Goal: Communication & Community: Participate in discussion

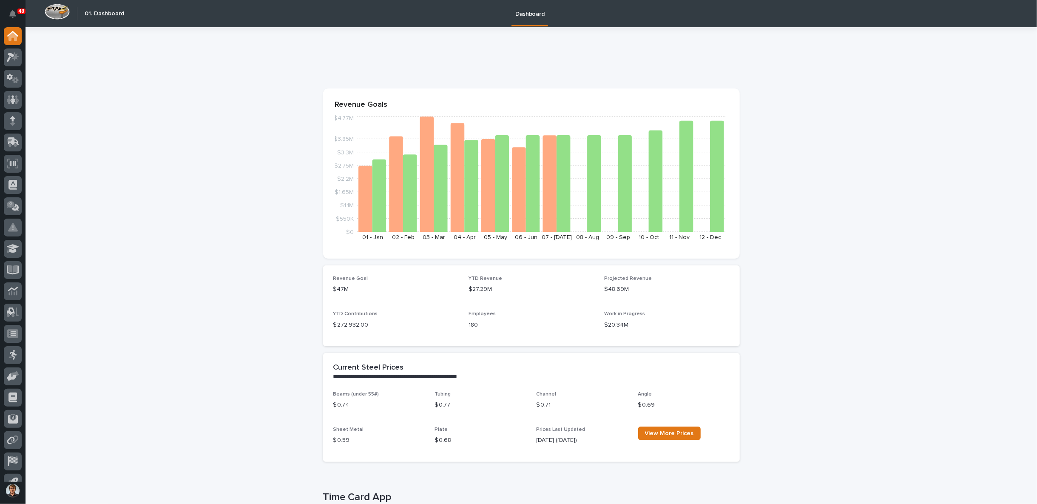
click at [2, 48] on div at bounding box center [13, 254] width 26 height 455
click at [14, 54] on icon at bounding box center [13, 57] width 12 height 10
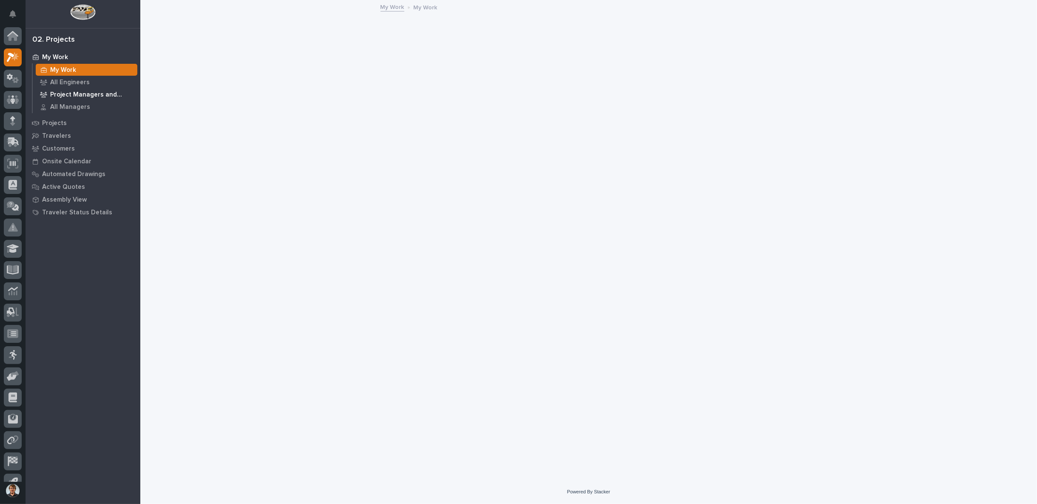
scroll to position [13, 0]
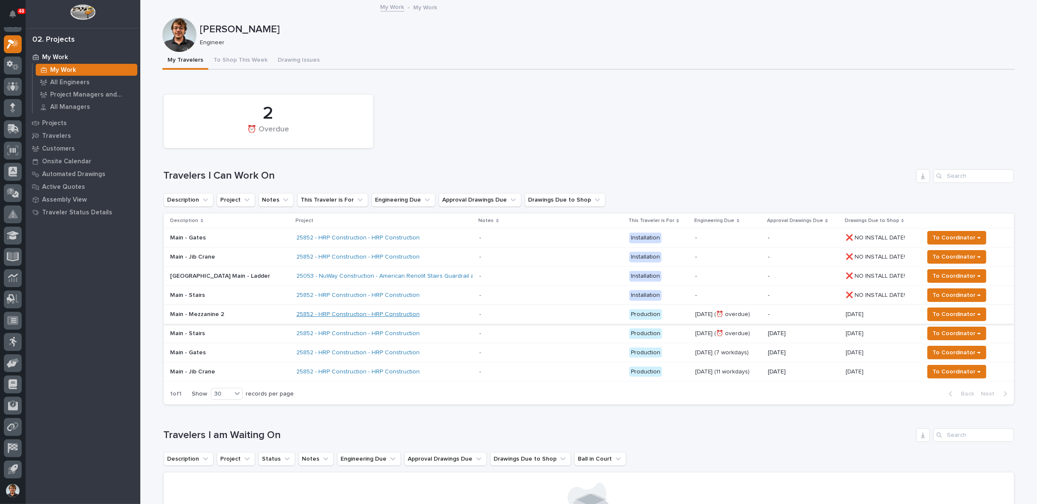
click at [333, 314] on link "25852 - HRP Construction - HRP Construction" at bounding box center [357, 314] width 123 height 7
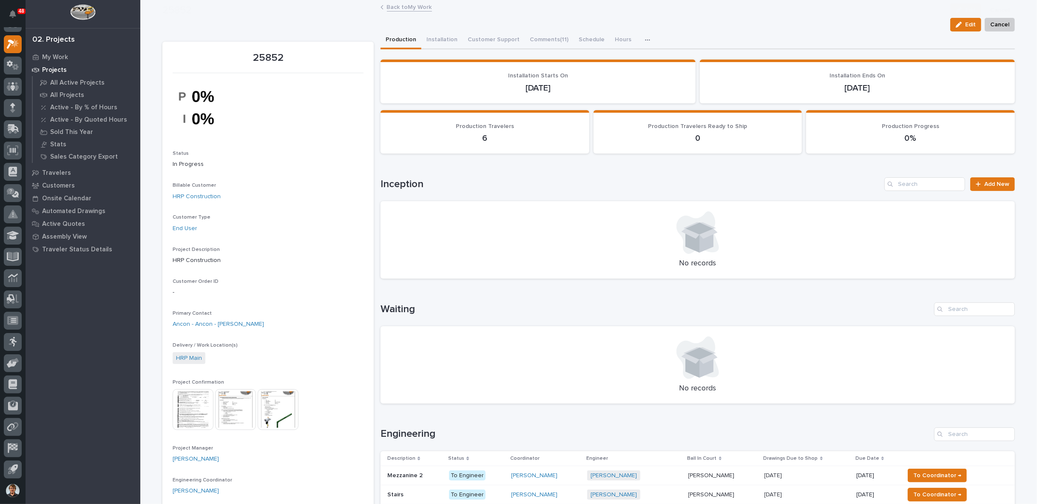
scroll to position [157, 0]
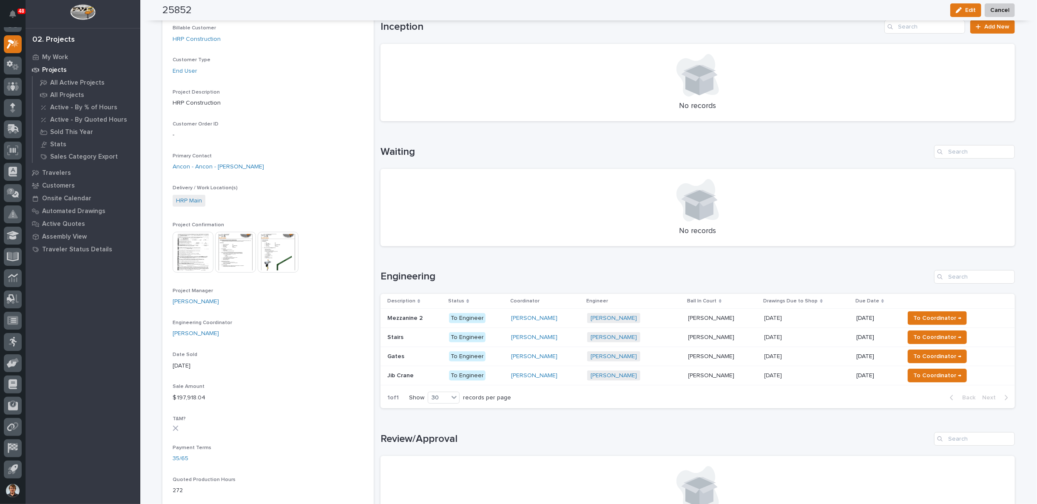
click at [412, 313] on p "Mezzanine 2" at bounding box center [406, 317] width 37 height 9
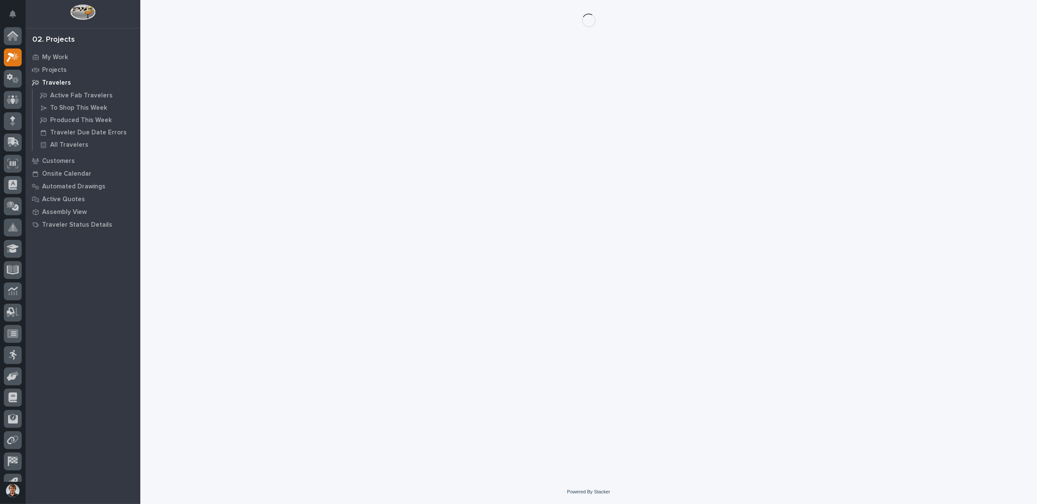
scroll to position [13, 0]
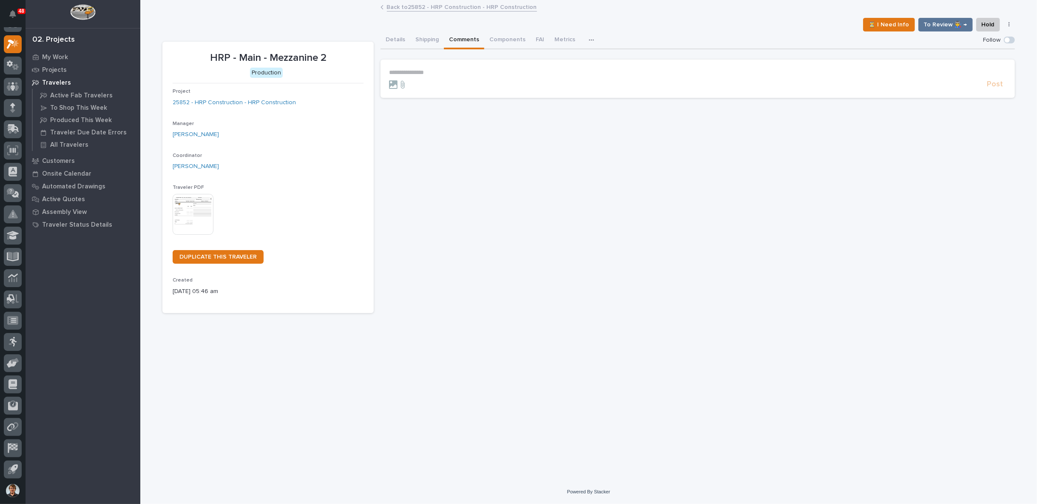
click at [462, 39] on button "Comments" at bounding box center [464, 40] width 40 height 18
click at [436, 71] on p "**********" at bounding box center [698, 72] width 618 height 7
click at [478, 73] on span "**********" at bounding box center [491, 73] width 120 height 6
click at [992, 86] on span "Post" at bounding box center [995, 88] width 16 height 10
click at [399, 42] on button "Details" at bounding box center [396, 40] width 30 height 18
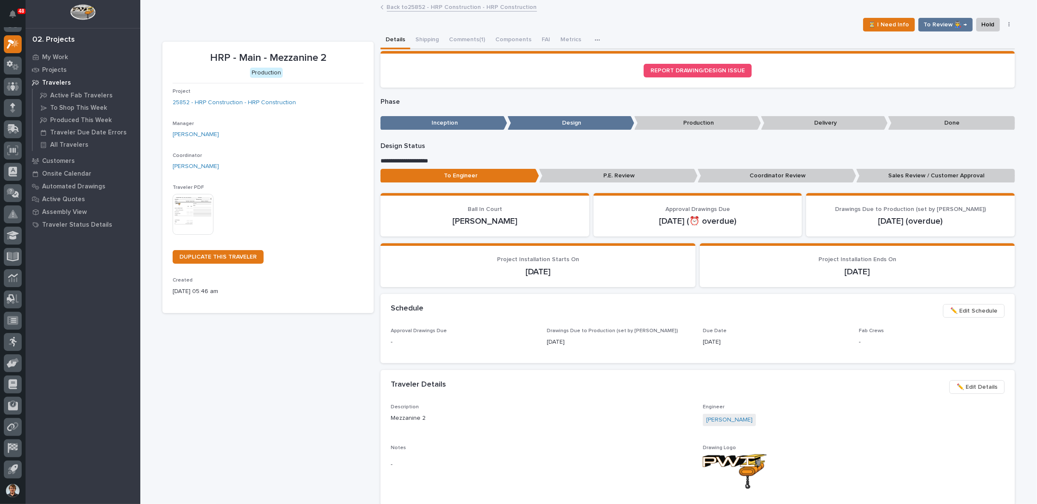
click at [781, 174] on p "Coordinator Review" at bounding box center [777, 176] width 159 height 14
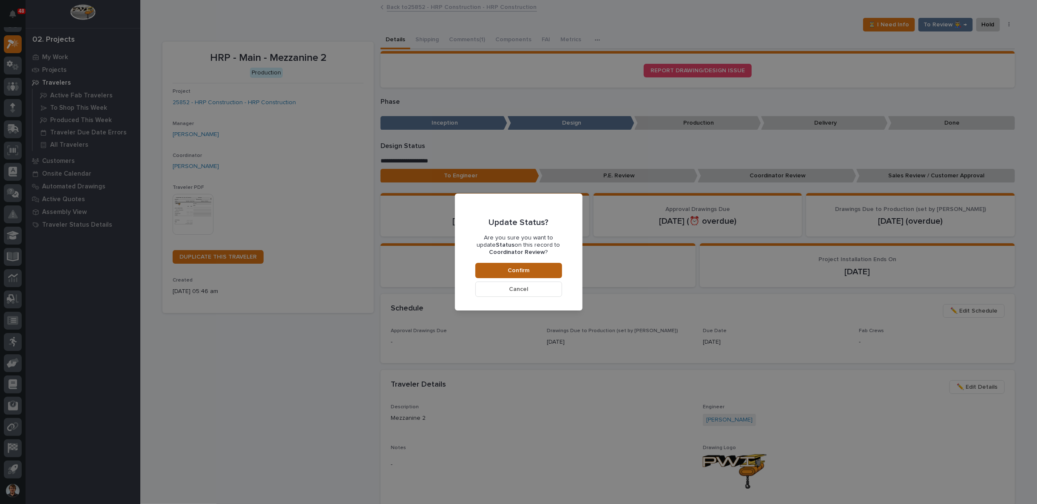
click at [528, 269] on span "Confirm" at bounding box center [519, 271] width 22 height 8
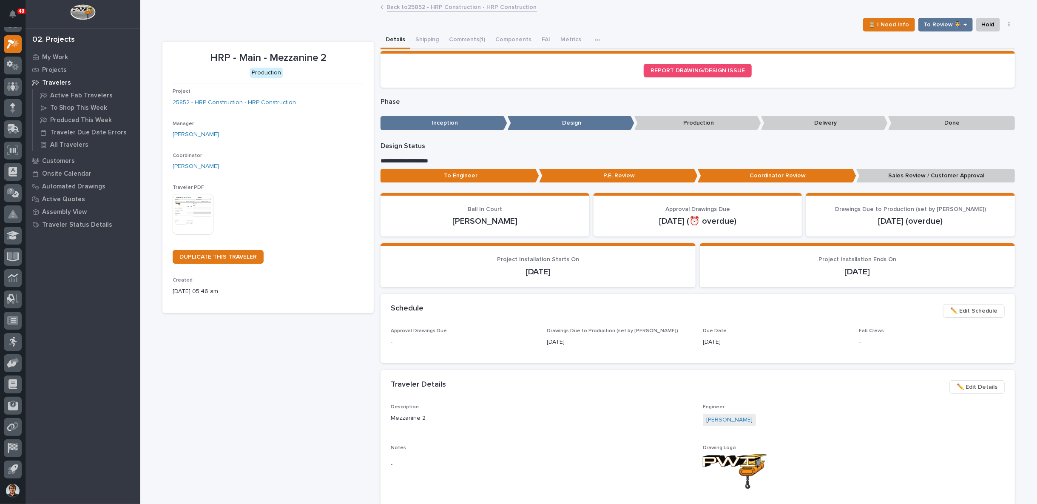
click at [401, 9] on link "Back to 25852 - HRP Construction - HRP Construction" at bounding box center [462, 7] width 150 height 10
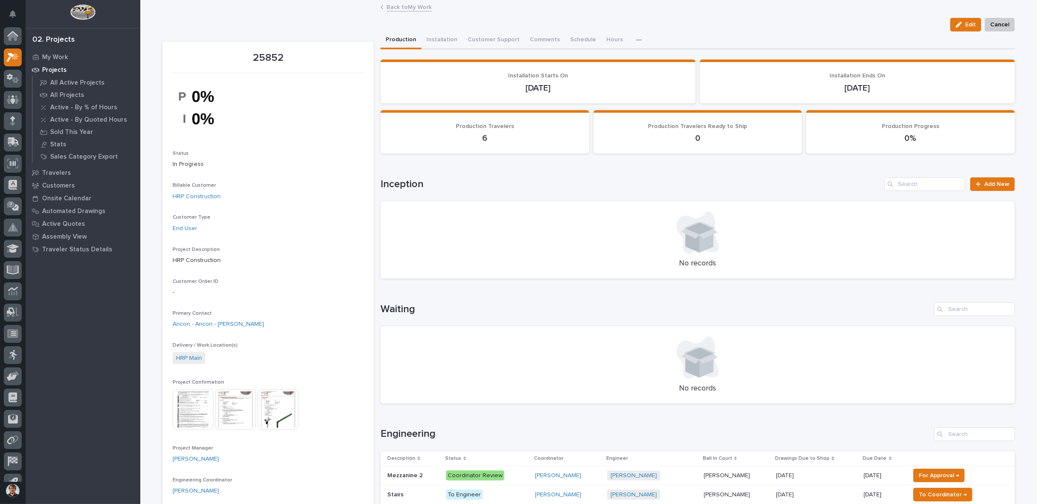
scroll to position [13, 0]
click at [400, 7] on link "Back to My Work" at bounding box center [409, 7] width 45 height 10
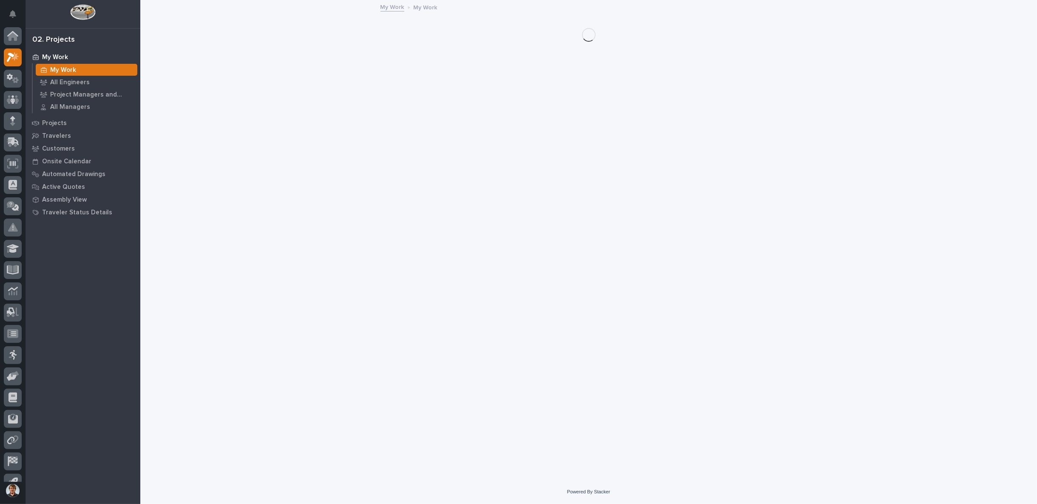
scroll to position [13, 0]
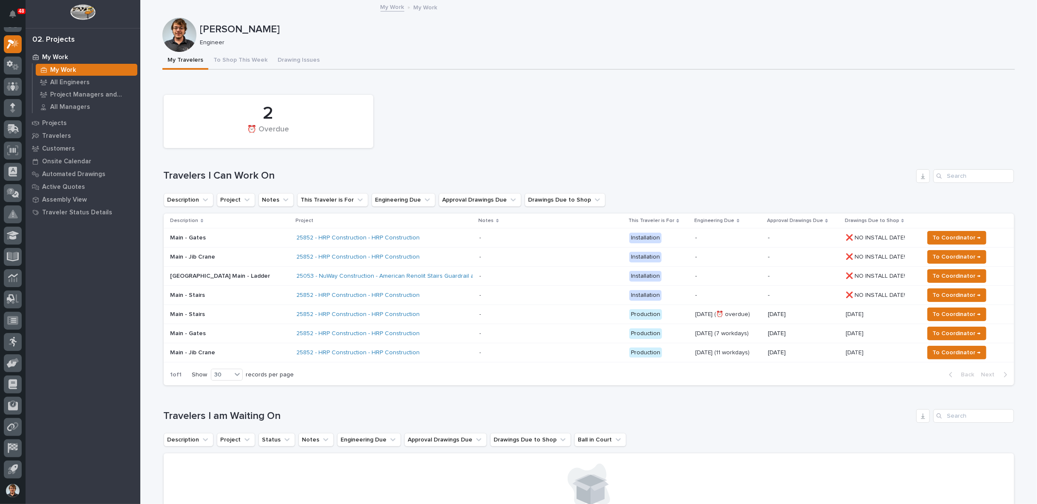
click at [301, 396] on div "Loading... Saving… Travelers I am Waiting On Description Project Status Notes E…" at bounding box center [589, 464] width 851 height 145
click at [297, 315] on link "25852 - HRP Construction - HRP Construction" at bounding box center [357, 314] width 123 height 7
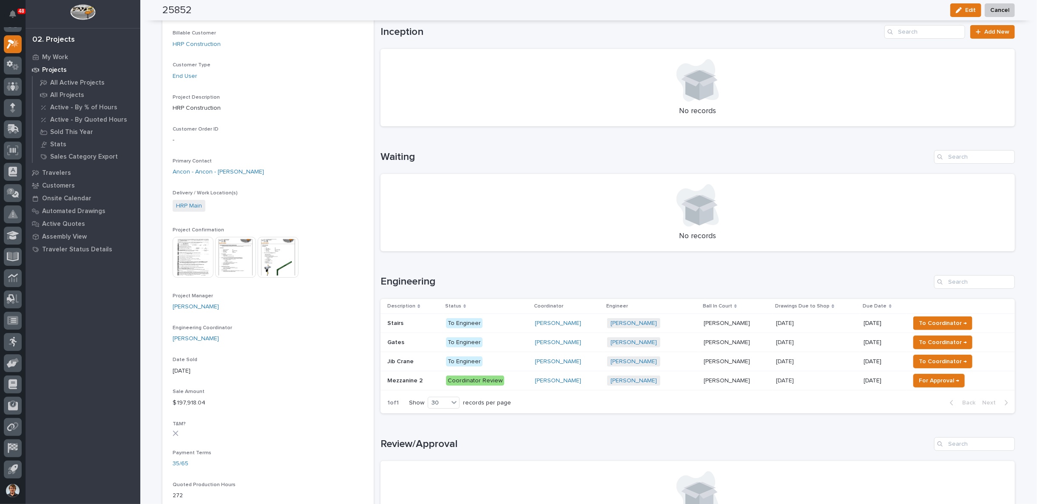
scroll to position [157, 0]
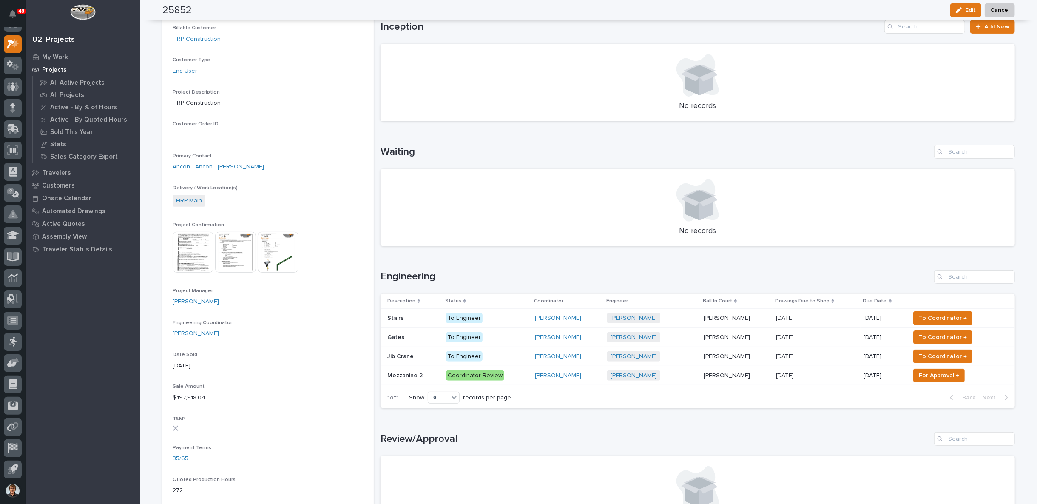
click at [494, 315] on p "To Engineer" at bounding box center [487, 318] width 82 height 11
